Goal: Transaction & Acquisition: Download file/media

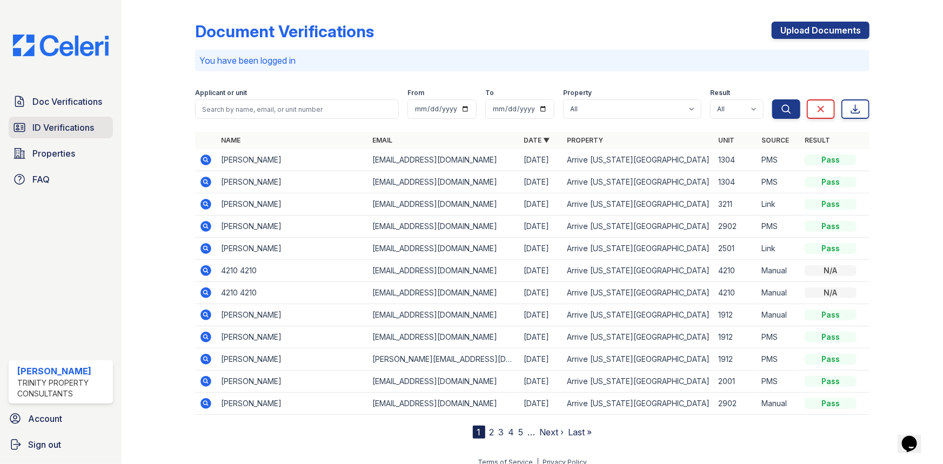
click at [98, 134] on link "ID Verifications" at bounding box center [61, 128] width 104 height 22
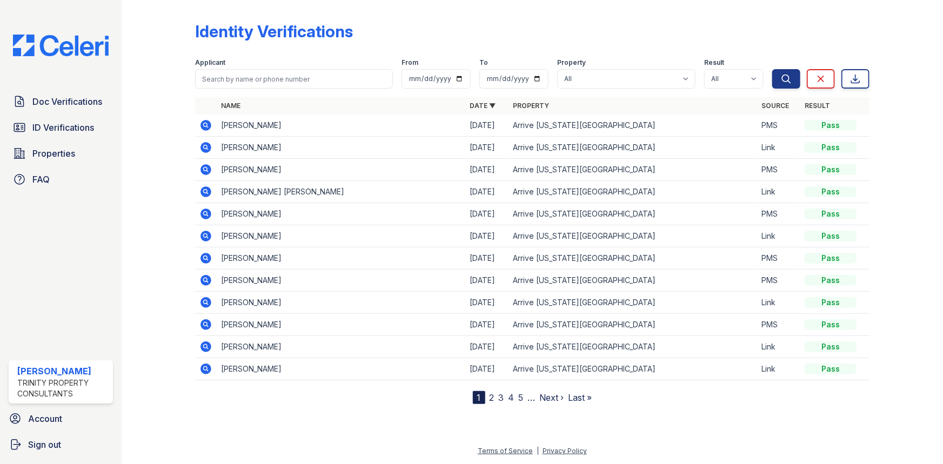
click at [210, 254] on icon at bounding box center [206, 258] width 13 height 13
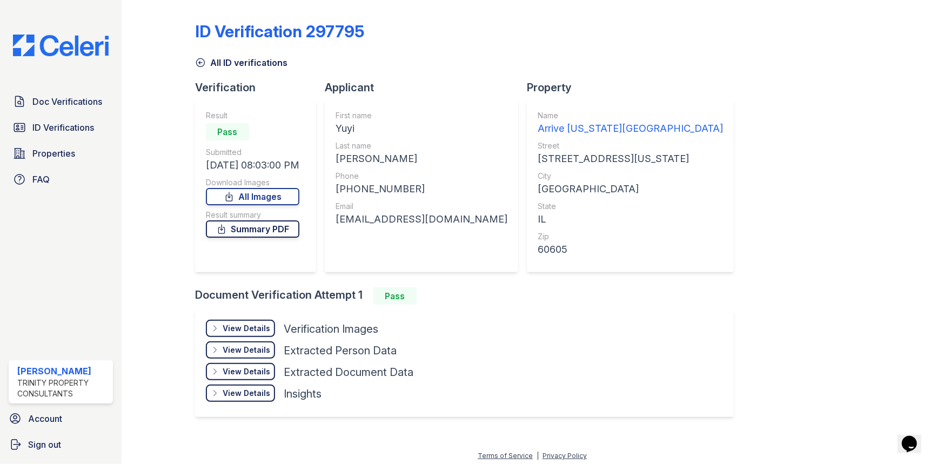
click at [239, 233] on link "Summary PDF" at bounding box center [253, 229] width 94 height 17
click at [71, 105] on span "Doc Verifications" at bounding box center [67, 101] width 70 height 13
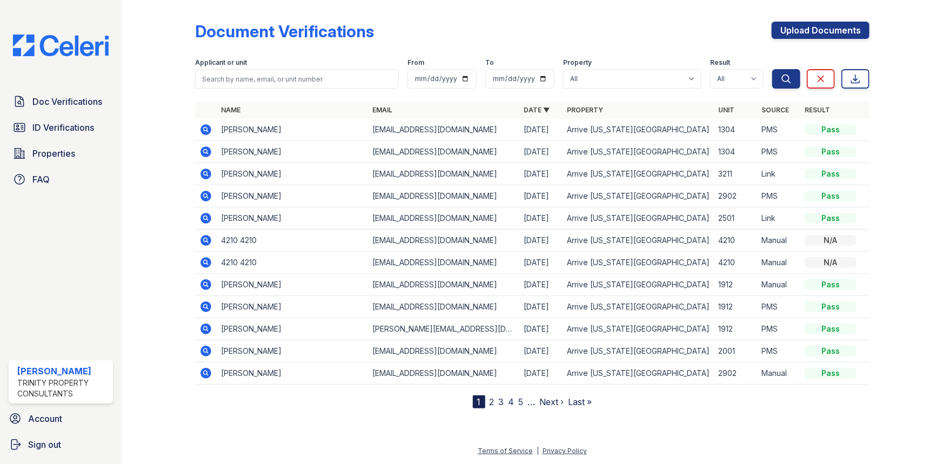
click at [203, 128] on icon at bounding box center [206, 129] width 11 height 11
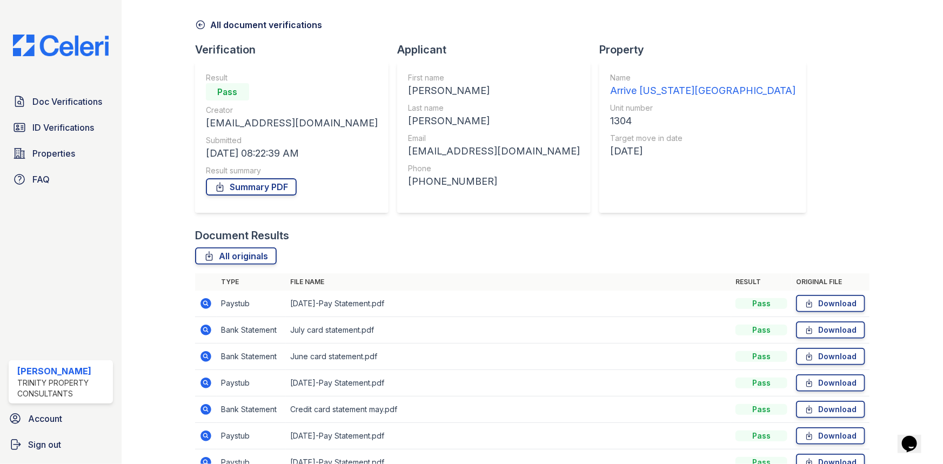
scroll to position [97, 0]
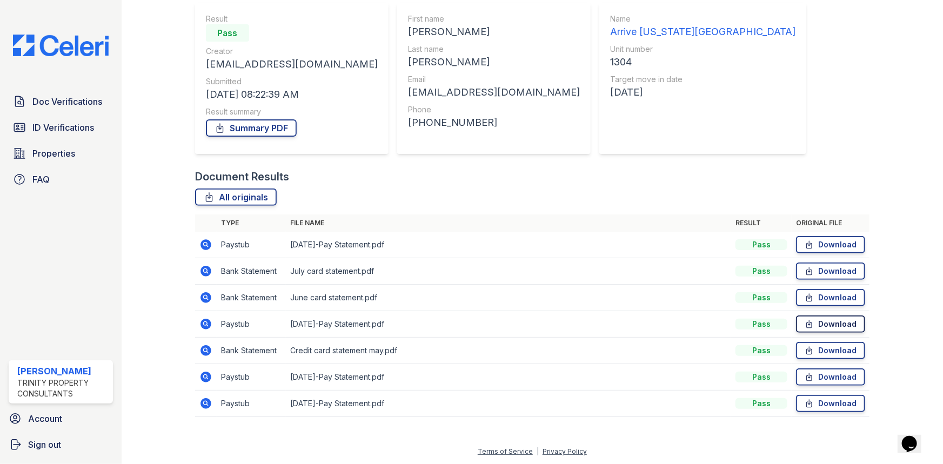
click at [844, 325] on link "Download" at bounding box center [830, 324] width 69 height 17
click at [841, 248] on link "Download" at bounding box center [830, 244] width 69 height 17
click at [830, 402] on link "Download" at bounding box center [830, 403] width 69 height 17
click at [249, 129] on link "Summary PDF" at bounding box center [251, 127] width 91 height 17
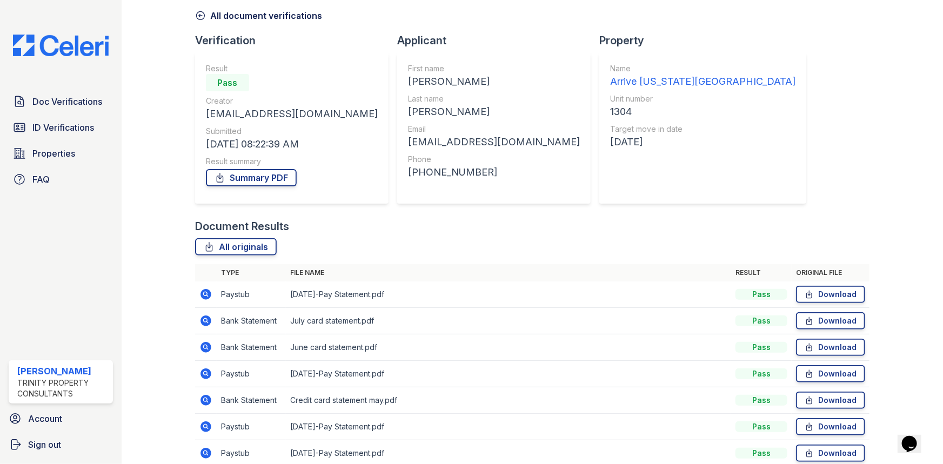
scroll to position [0, 0]
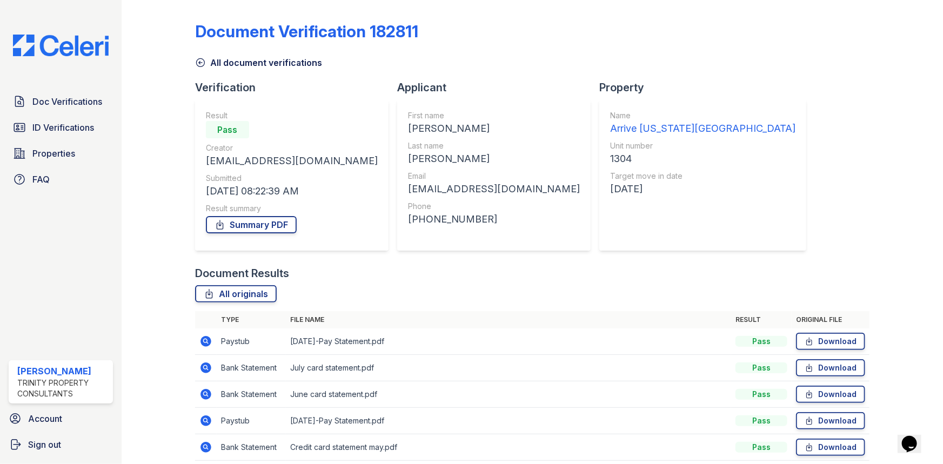
click at [203, 59] on icon at bounding box center [200, 62] width 11 height 11
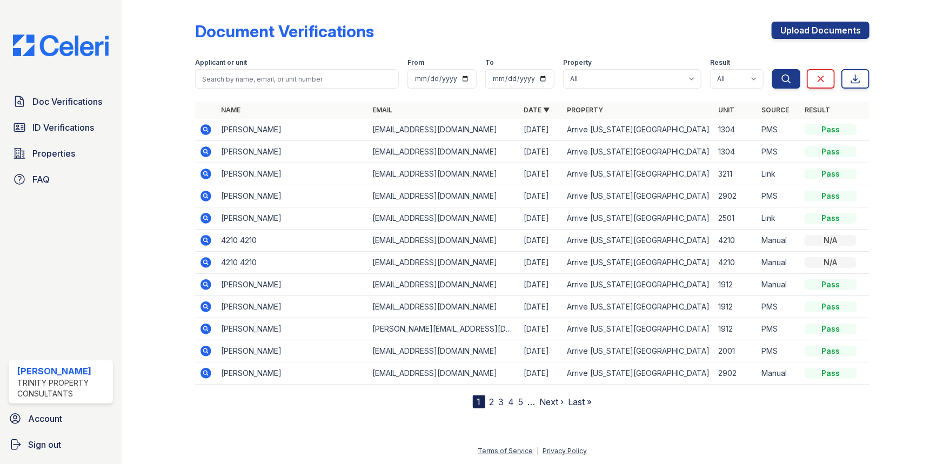
click at [203, 155] on icon at bounding box center [206, 152] width 11 height 11
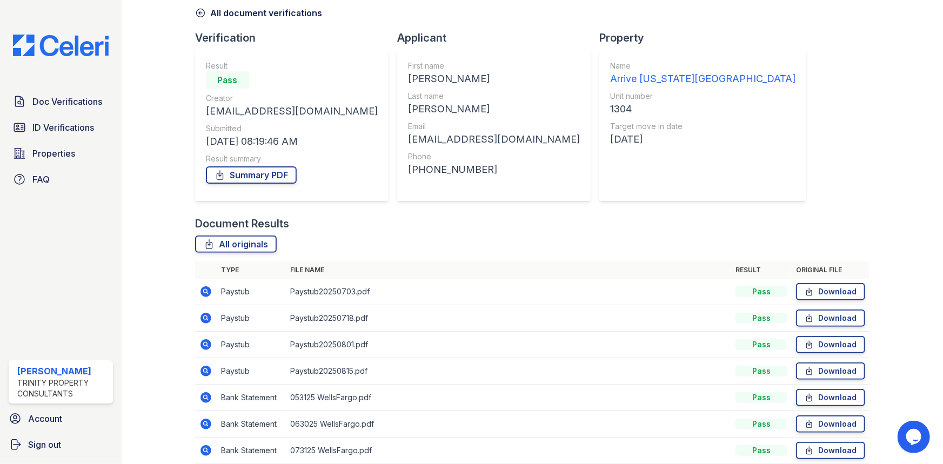
scroll to position [97, 0]
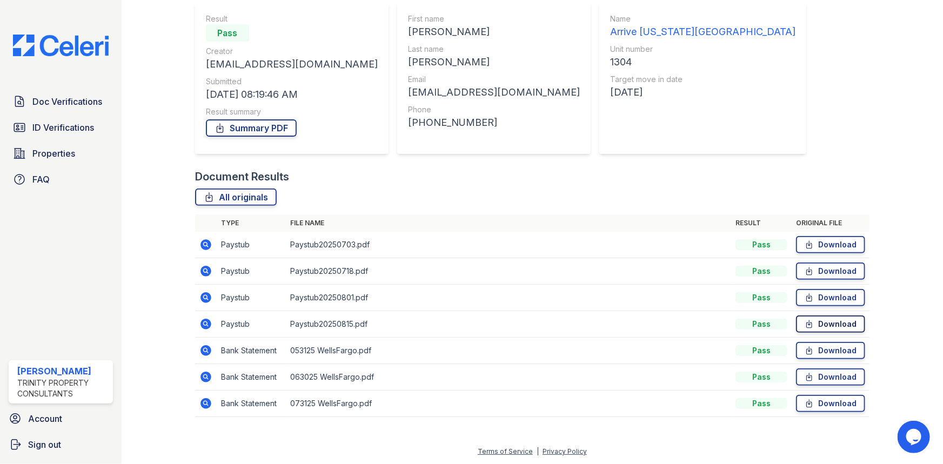
click at [813, 324] on link "Download" at bounding box center [830, 324] width 69 height 17
click at [821, 301] on link "Download" at bounding box center [830, 297] width 69 height 17
click at [811, 268] on link "Download" at bounding box center [830, 271] width 69 height 17
click at [247, 129] on link "Summary PDF" at bounding box center [251, 127] width 91 height 17
